Goal: Navigation & Orientation: Find specific page/section

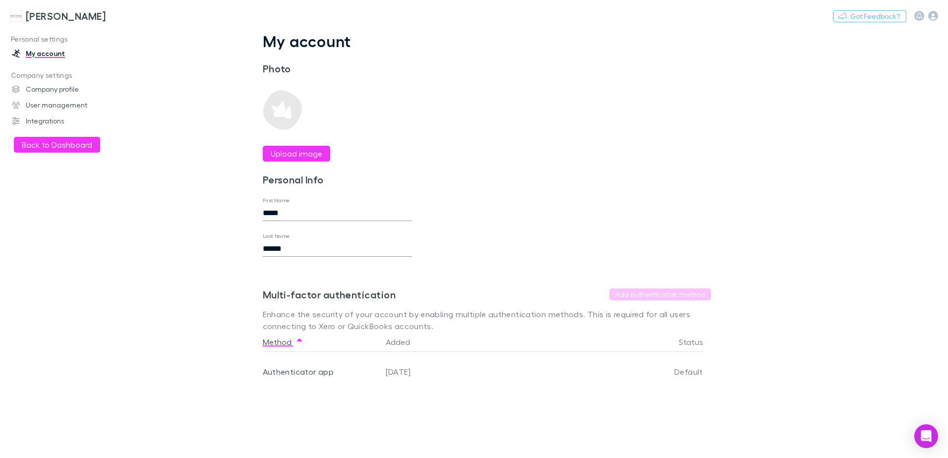
click at [67, 18] on h3 "[PERSON_NAME]" at bounding box center [66, 16] width 80 height 12
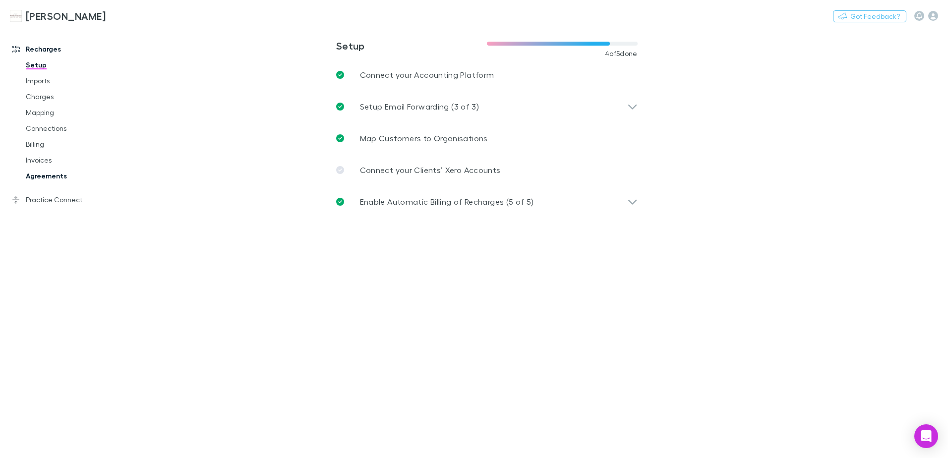
click at [47, 176] on link "Agreements" at bounding box center [75, 176] width 118 height 16
